Goal: Task Accomplishment & Management: Manage account settings

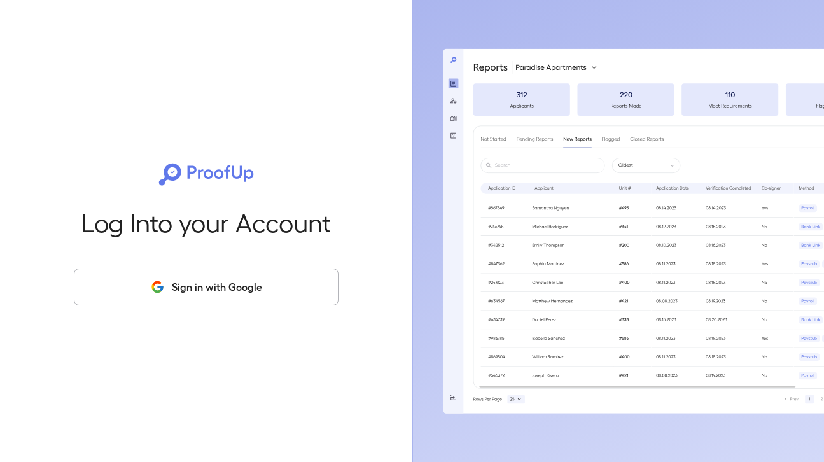
click at [247, 277] on button "Sign in with Google" at bounding box center [206, 287] width 265 height 37
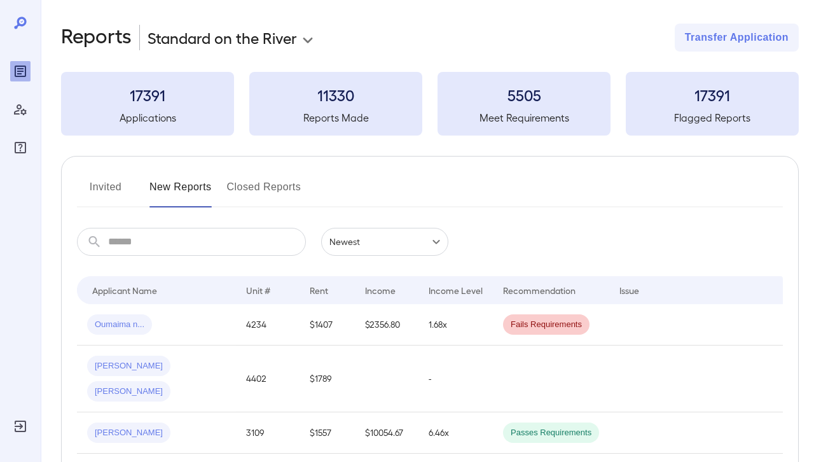
scroll to position [3, 0]
click at [211, 246] on input "text" at bounding box center [207, 241] width 198 height 28
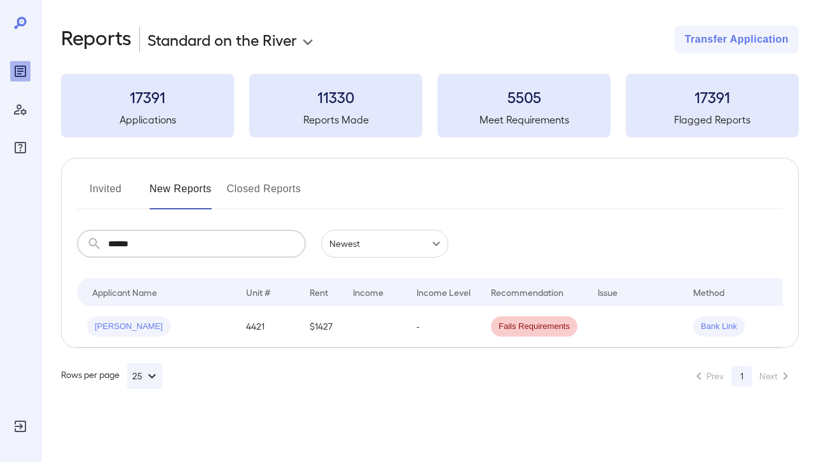
scroll to position [0, 0]
type input "******"
click at [204, 334] on div "[PERSON_NAME]" at bounding box center [156, 326] width 139 height 20
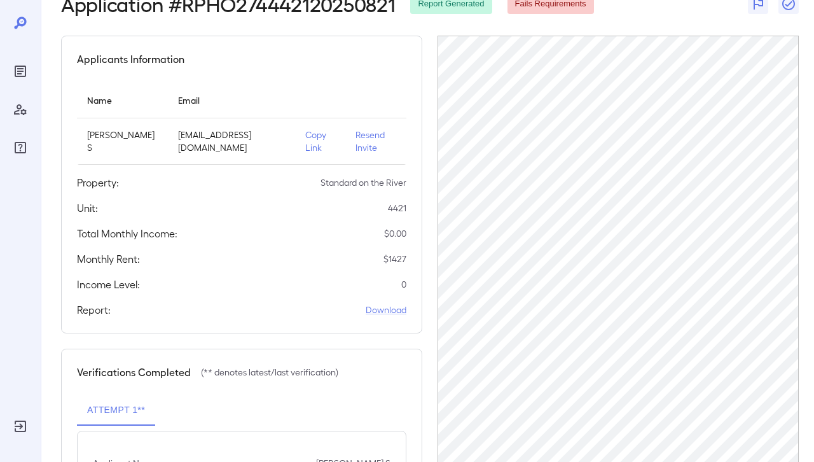
scroll to position [76, 0]
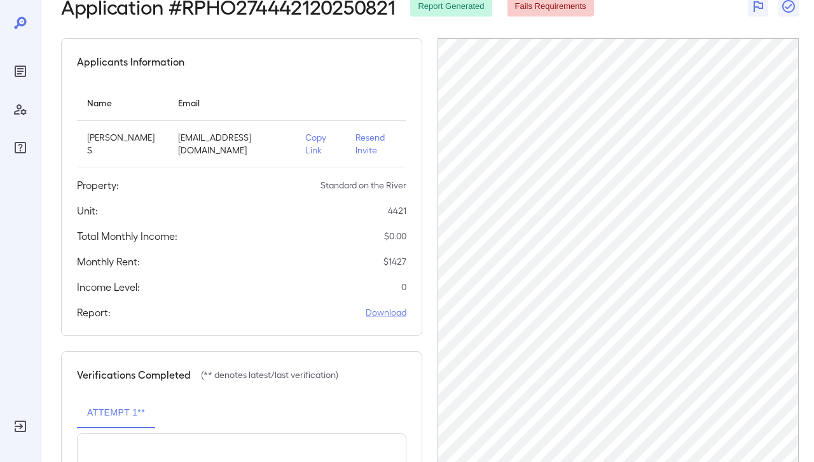
click at [368, 143] on p "Resend Invite" at bounding box center [376, 143] width 41 height 25
